Goal: Task Accomplishment & Management: Manage account settings

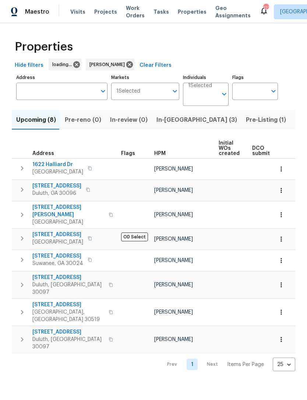
click at [174, 116] on span "In-reno (3)" at bounding box center [197, 120] width 81 height 10
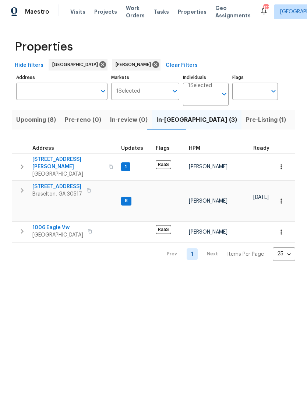
click at [70, 162] on span "5028 Nichols Dr" at bounding box center [68, 163] width 72 height 15
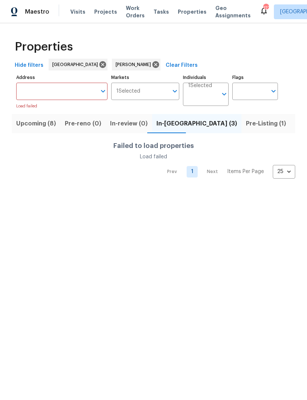
click at [133, 125] on span "In-review (0)" at bounding box center [129, 123] width 38 height 10
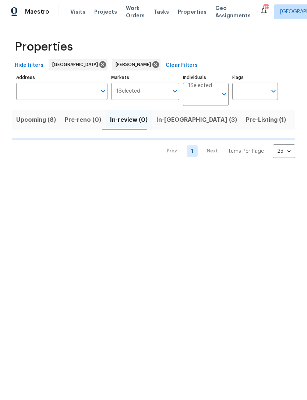
click at [173, 125] on button "In-reno (3)" at bounding box center [197, 119] width 90 height 19
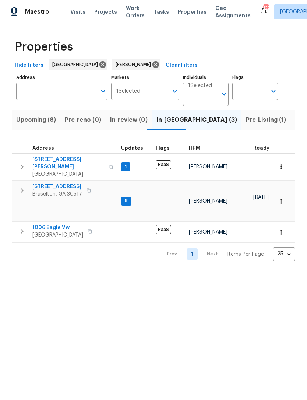
click at [279, 164] on icon "button" at bounding box center [281, 166] width 7 height 7
click at [22, 164] on div at bounding box center [153, 200] width 307 height 400
click at [59, 160] on span "5028 Nichols Dr" at bounding box center [68, 163] width 72 height 15
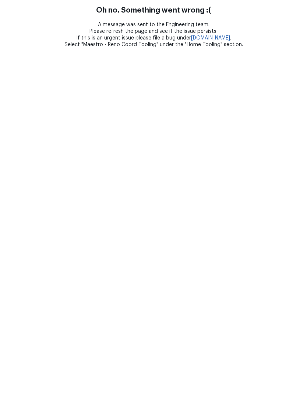
click at [215, 48] on html "Oh no. Something went wrong :( A message was sent to the Engineering team. Plea…" at bounding box center [153, 24] width 307 height 48
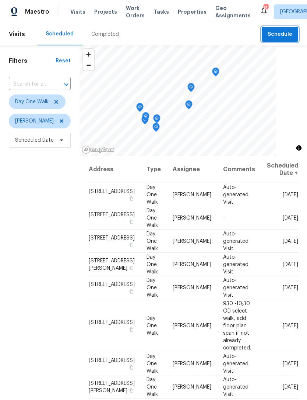
click at [289, 35] on span "Schedule" at bounding box center [280, 34] width 25 height 9
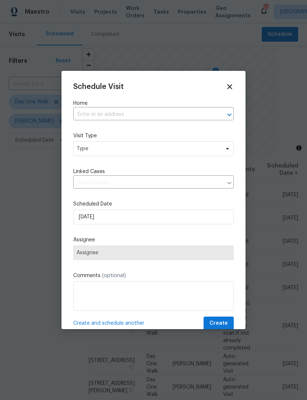
click at [149, 109] on input "text" at bounding box center [143, 114] width 140 height 11
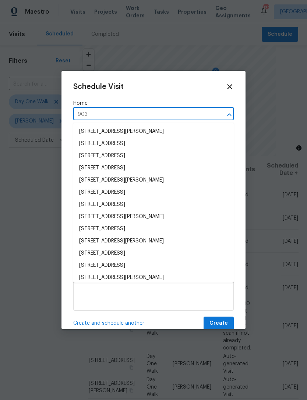
type input "9036"
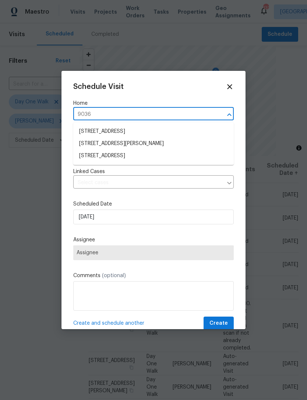
click at [168, 145] on li "[STREET_ADDRESS][PERSON_NAME]" at bounding box center [153, 144] width 161 height 12
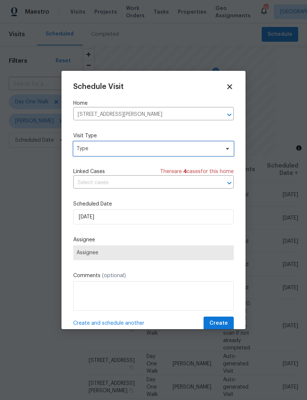
click at [226, 153] on span "Type" at bounding box center [153, 148] width 161 height 15
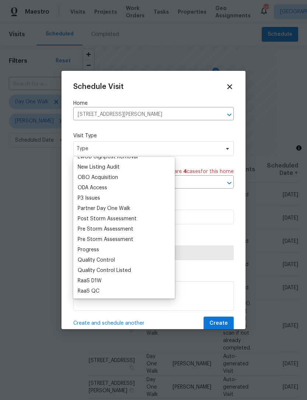
scroll to position [410, 0]
click at [97, 250] on div "Progress" at bounding box center [88, 248] width 21 height 7
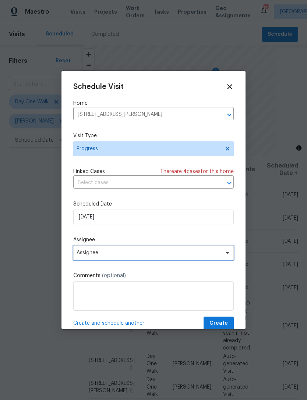
click at [226, 258] on span "Assignee" at bounding box center [153, 252] width 161 height 15
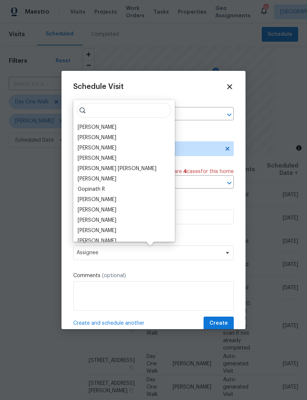
click at [112, 128] on div "[PERSON_NAME]" at bounding box center [97, 127] width 39 height 7
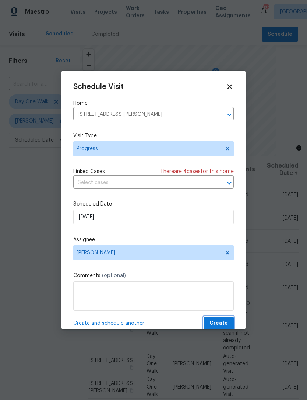
click at [226, 323] on span "Create" at bounding box center [219, 323] width 18 height 9
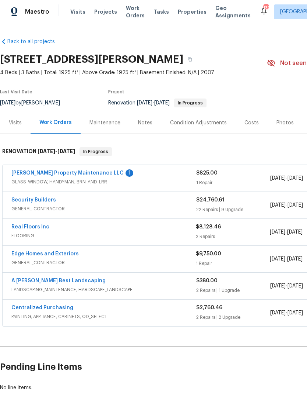
click at [27, 175] on link "[PERSON_NAME] Property Maintenance LLC" at bounding box center [67, 172] width 112 height 5
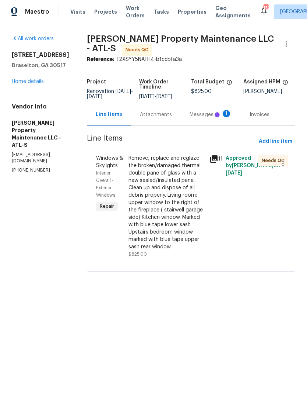
click at [165, 118] on div "Attachments" at bounding box center [156, 114] width 32 height 7
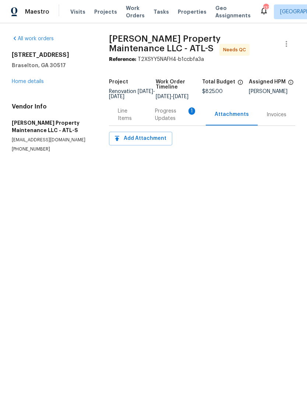
click at [185, 117] on div "Progress Updates 1" at bounding box center [176, 114] width 42 height 15
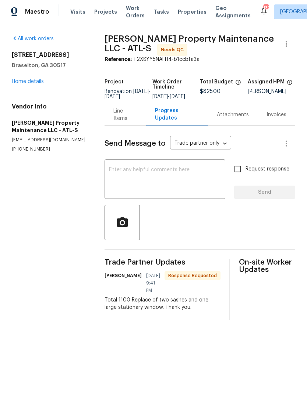
click at [121, 117] on div "Line Items" at bounding box center [126, 114] width 24 height 15
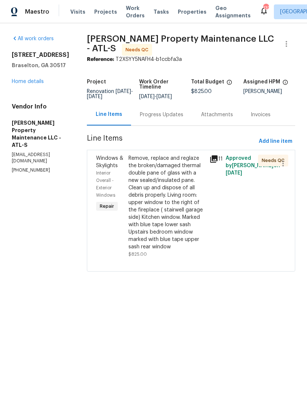
click at [122, 118] on div "Line Items" at bounding box center [109, 114] width 27 height 7
click at [165, 118] on div "Progress Updates" at bounding box center [162, 114] width 44 height 7
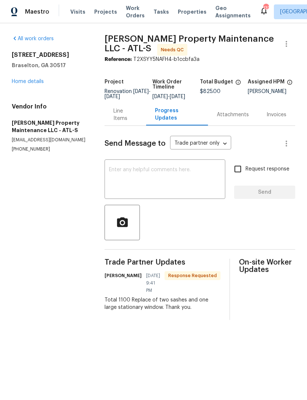
click at [129, 122] on div "Line Items" at bounding box center [126, 114] width 24 height 15
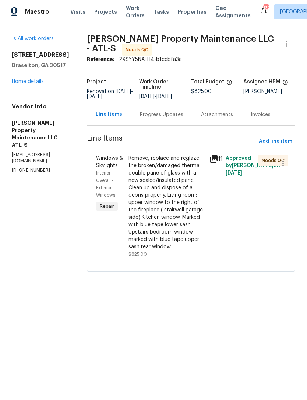
click at [172, 212] on div "Remove, replace and reglaze the broken/damaged thermal double pane of glass wit…" at bounding box center [167, 202] width 77 height 96
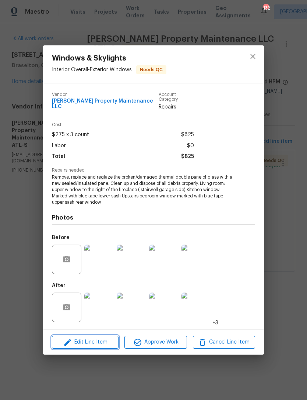
click at [105, 344] on span "Edit Line Item" at bounding box center [85, 341] width 62 height 9
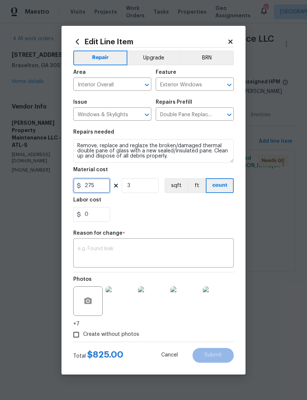
click at [108, 187] on input "275" at bounding box center [91, 185] width 37 height 15
type input "1100"
click at [148, 183] on input "3" at bounding box center [140, 185] width 37 height 15
click at [151, 188] on input "3" at bounding box center [140, 185] width 37 height 15
type input "1"
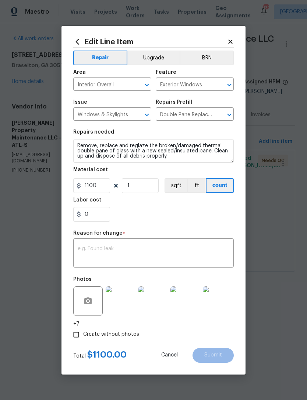
click at [188, 254] on textarea at bounding box center [154, 253] width 152 height 15
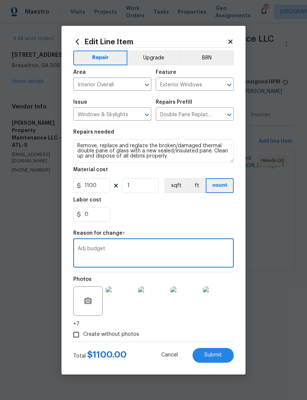
type textarea "Adj budget"
click at [229, 355] on button "Submit" at bounding box center [213, 355] width 41 height 15
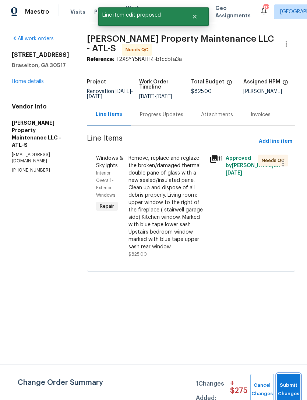
click at [289, 387] on button "Submit Changes" at bounding box center [289, 389] width 24 height 32
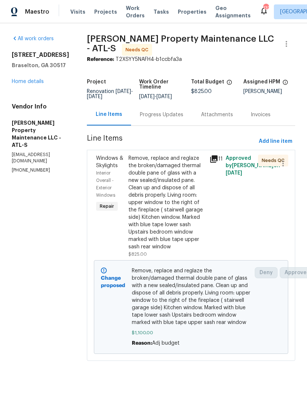
click at [37, 81] on link "Home details" at bounding box center [28, 81] width 32 height 5
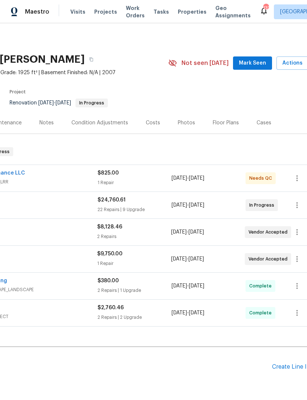
scroll to position [0, 100]
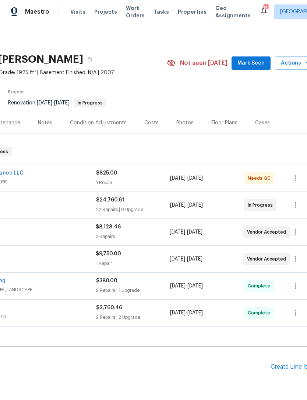
click at [260, 64] on span "Mark Seen" at bounding box center [251, 63] width 27 height 9
click at [259, 60] on span "Mark Seen" at bounding box center [251, 63] width 27 height 9
